Goal: Find specific page/section: Find specific page/section

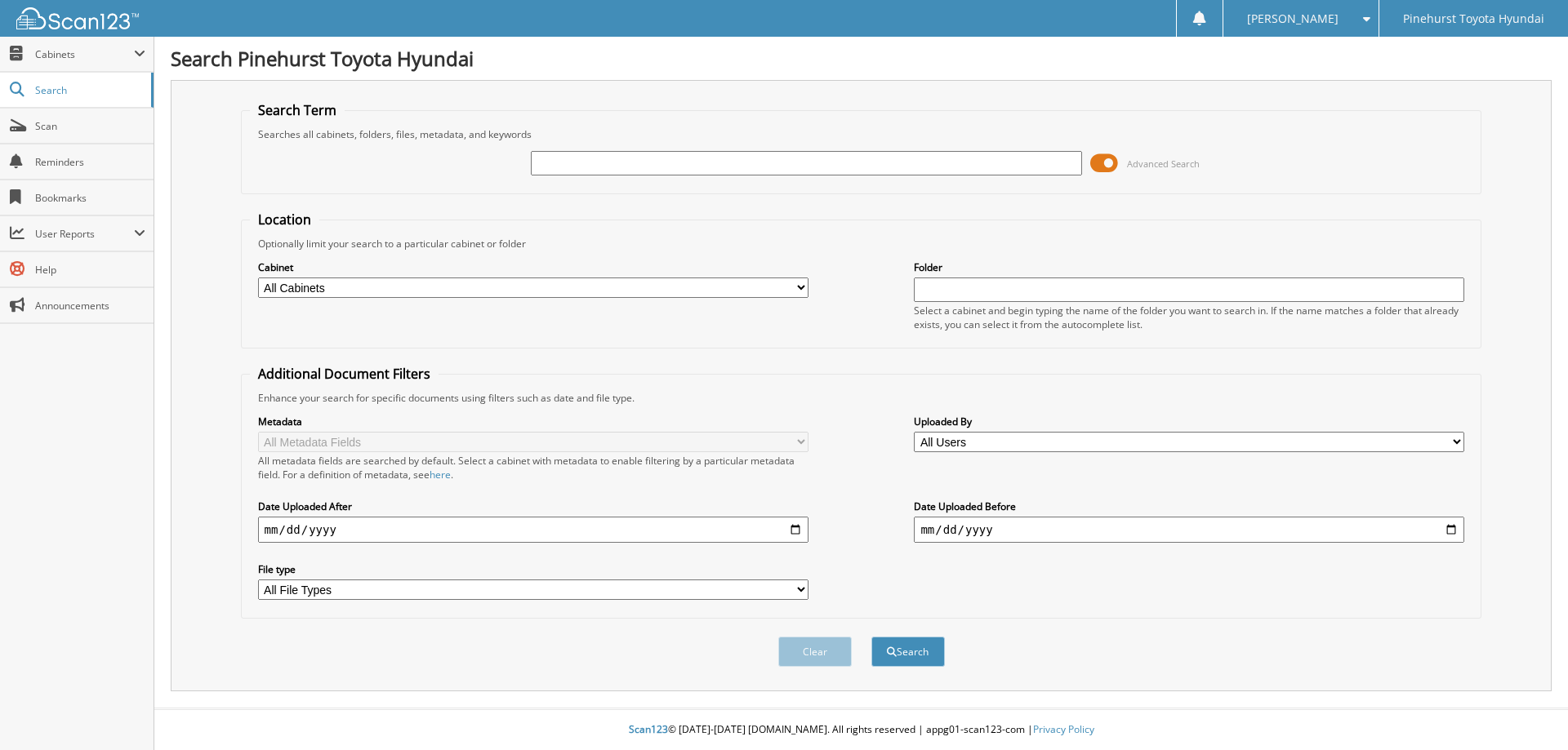
click at [679, 168] on input "text" at bounding box center [805, 162] width 550 height 24
type input "PT23079"
click at [920, 652] on button "Search" at bounding box center [908, 652] width 74 height 30
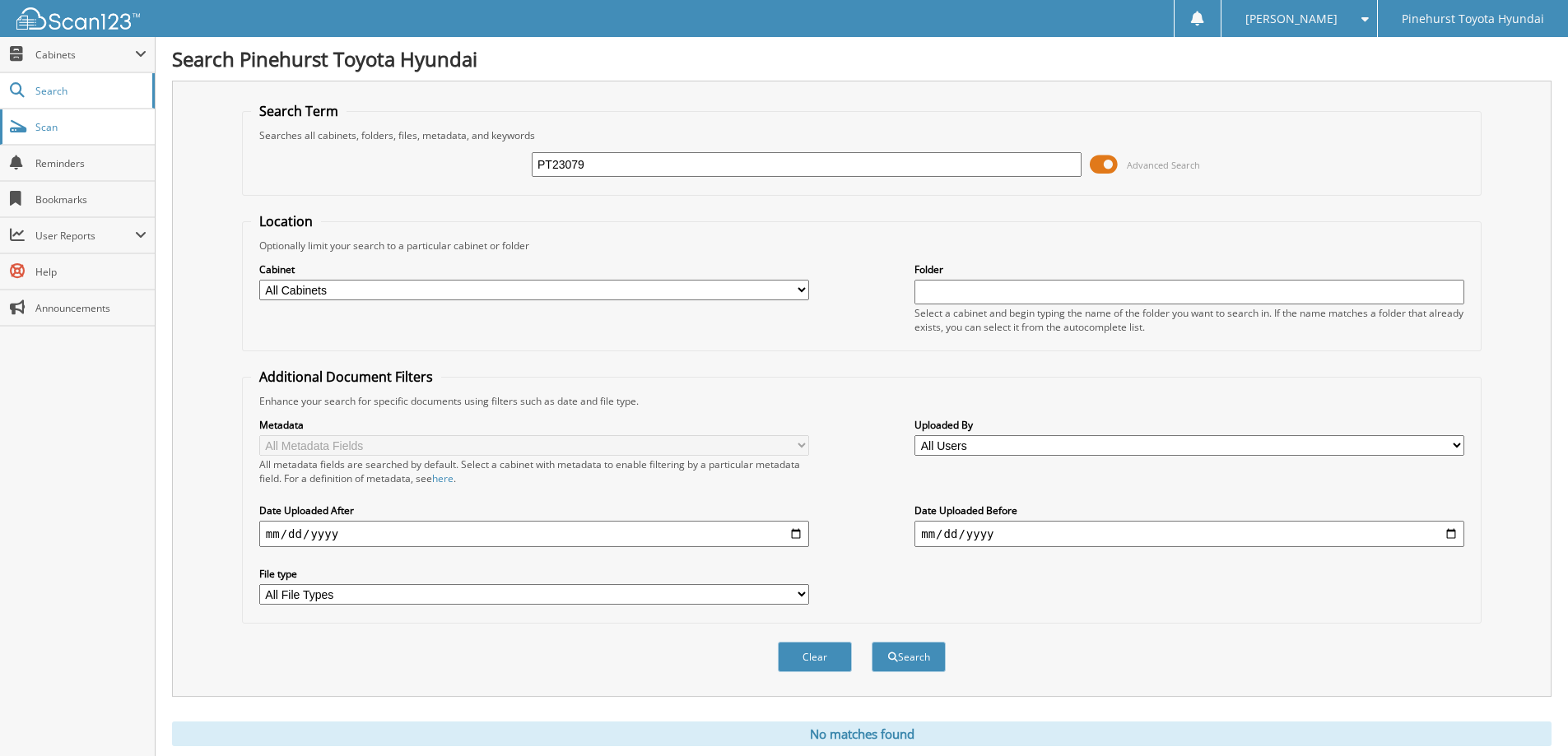
click at [59, 116] on link "Scan" at bounding box center [77, 127] width 154 height 35
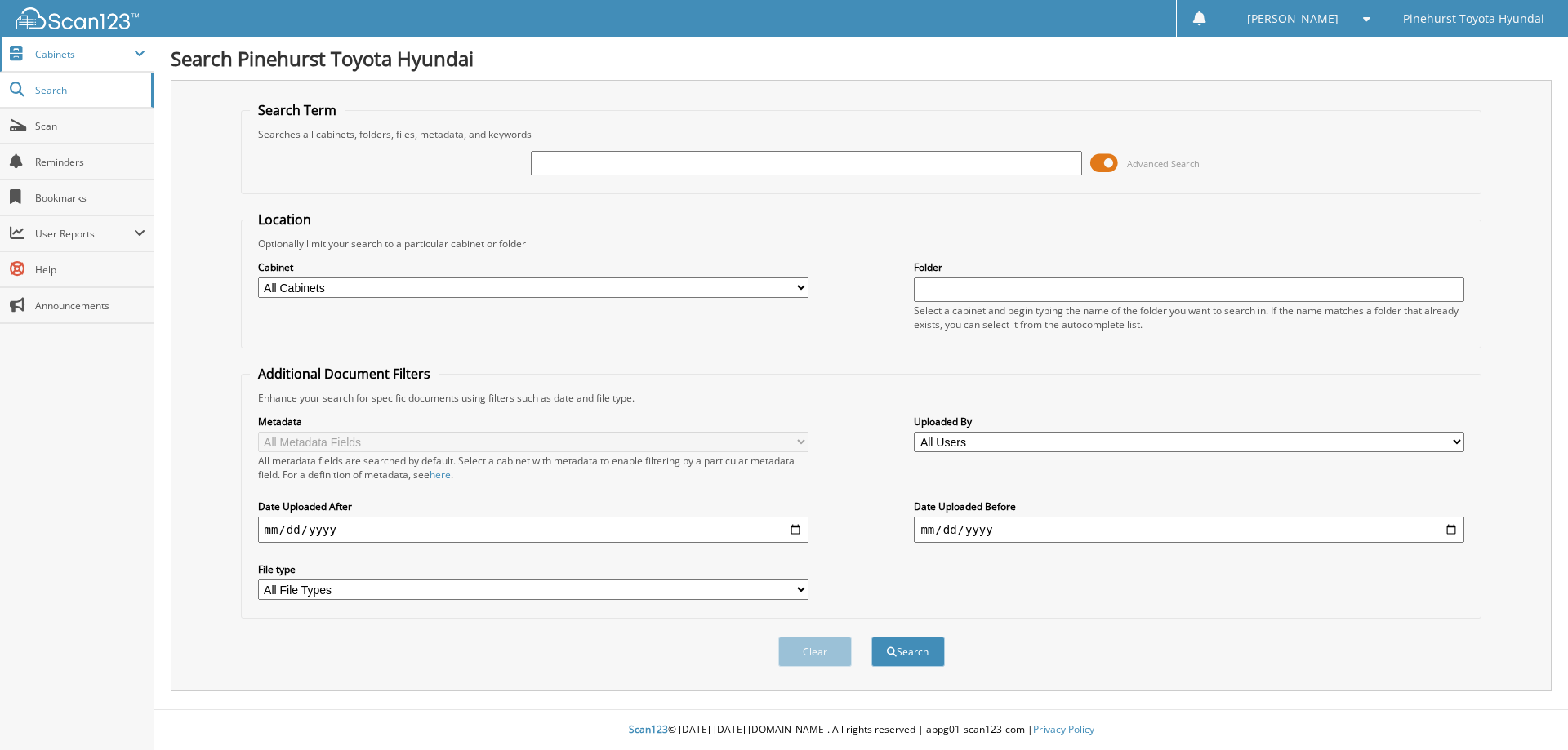
click at [78, 52] on span "Cabinets" at bounding box center [85, 54] width 99 height 14
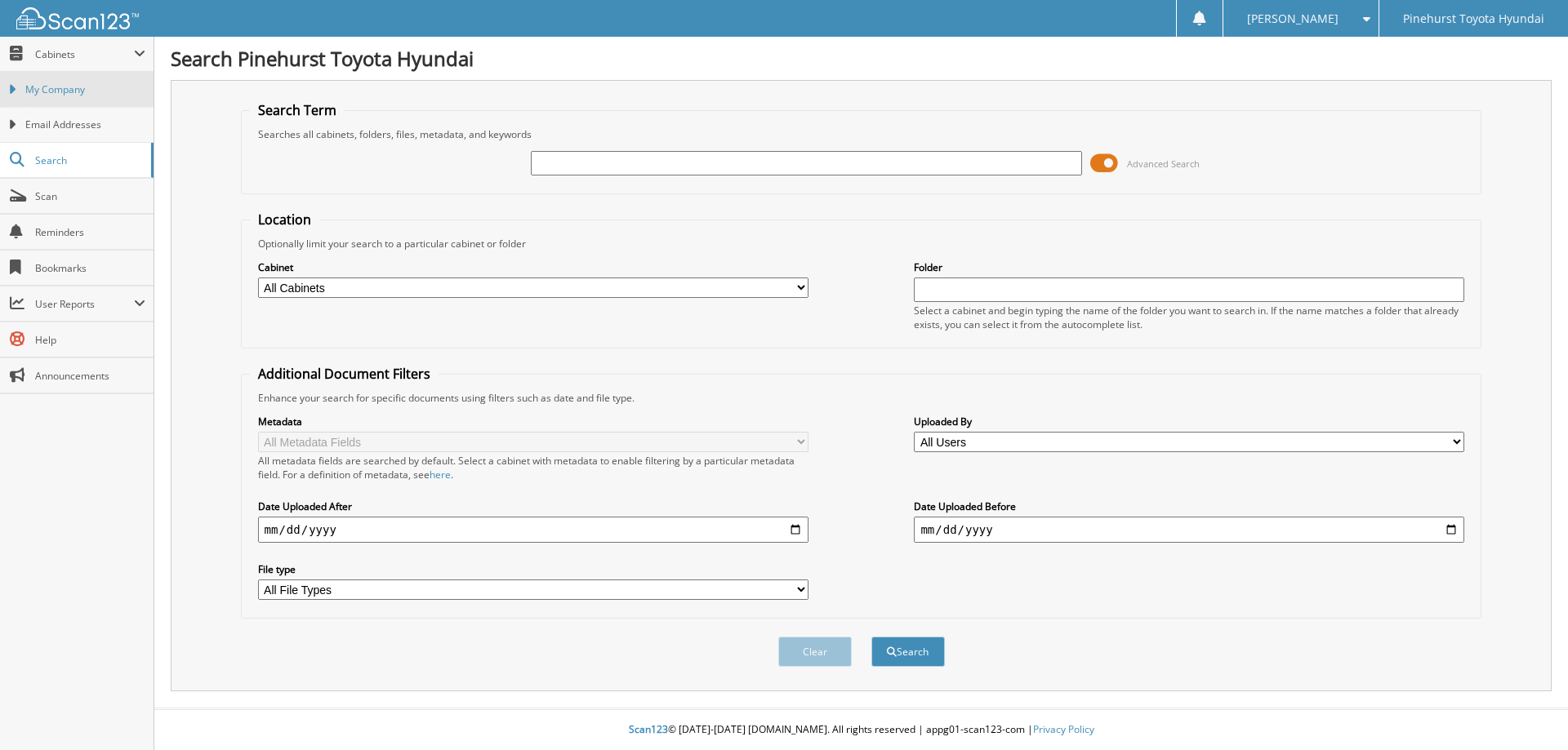
click at [86, 100] on link "My Company" at bounding box center [76, 90] width 153 height 35
